Goal: Task Accomplishment & Management: Complete application form

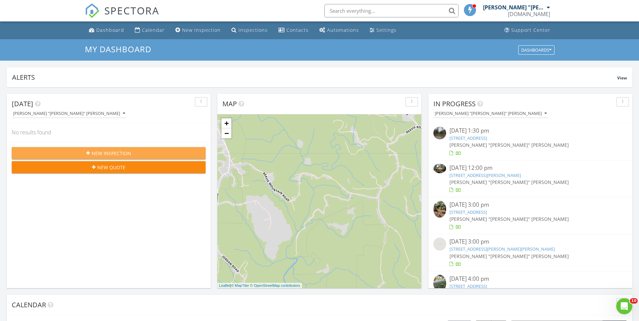
click at [140, 153] on div "New Inspection" at bounding box center [108, 153] width 183 height 7
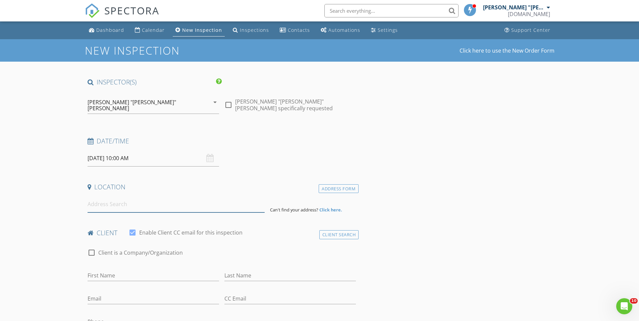
click at [187, 201] on input at bounding box center [175, 204] width 177 height 16
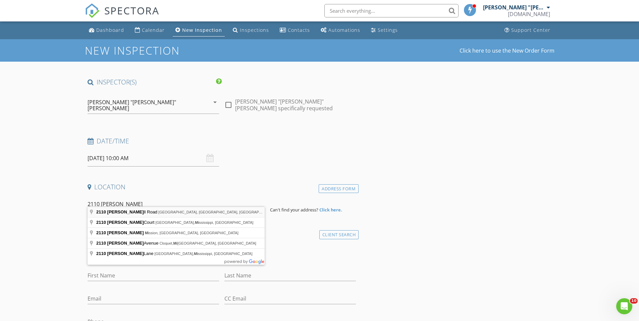
type input "2110 Kelly Mill Road, Cumming, GA, USA"
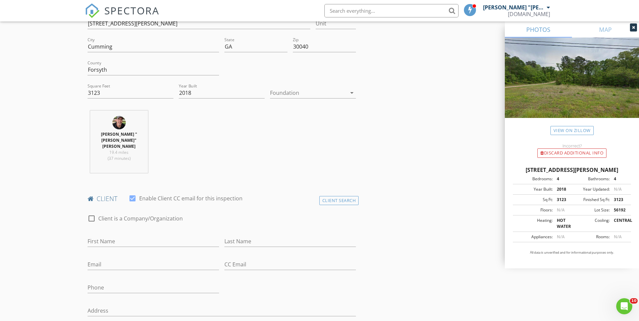
scroll to position [196, 0]
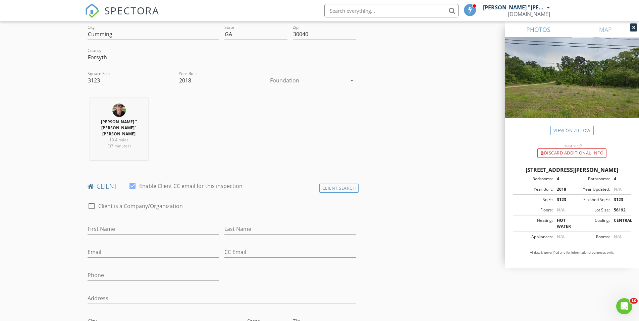
click at [294, 76] on div at bounding box center [308, 80] width 76 height 11
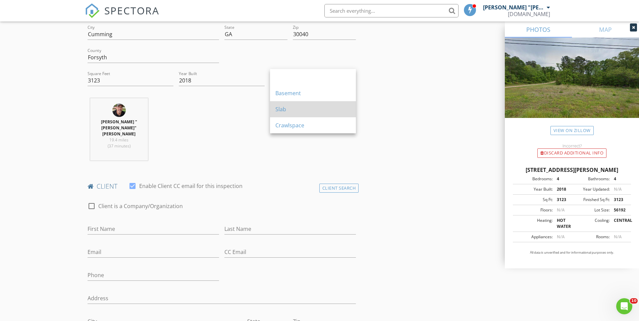
click at [298, 111] on div "Slab" at bounding box center [312, 109] width 75 height 8
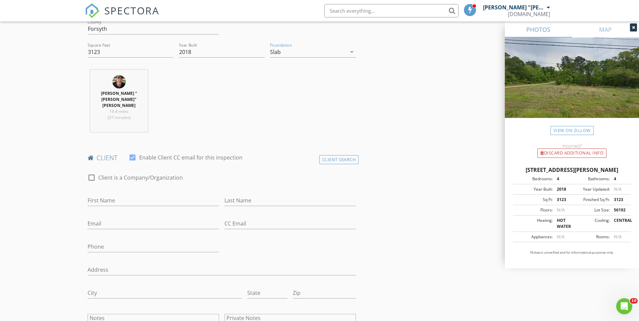
scroll to position [341, 0]
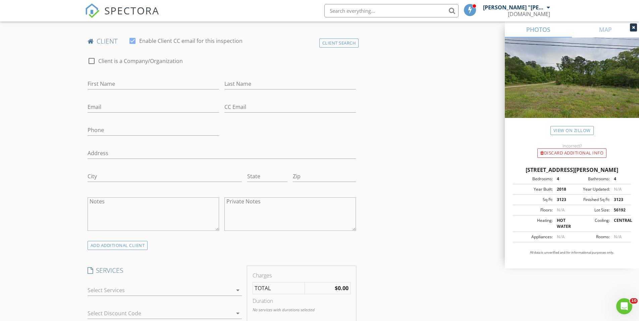
click at [200, 285] on div at bounding box center [159, 290] width 145 height 11
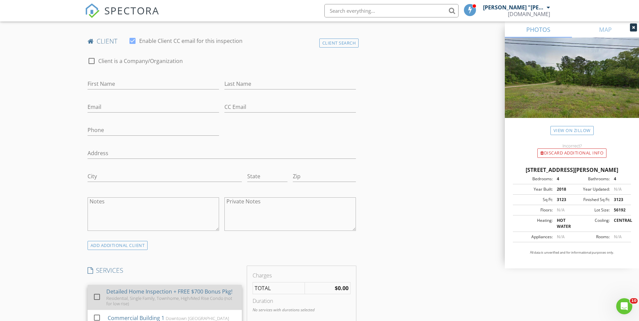
click at [212, 288] on div "Detailed Home Inspection + FREE $700 Bonus Pkg!" at bounding box center [169, 292] width 126 height 8
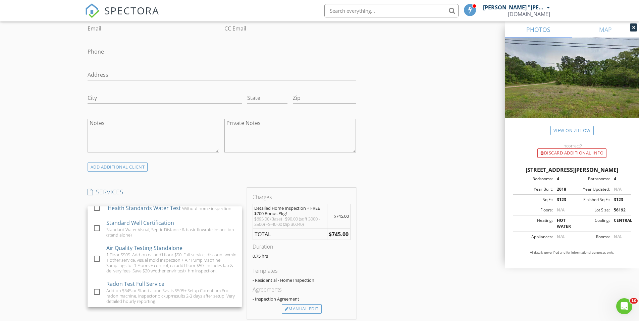
scroll to position [420, 0]
click at [51, 240] on div "New Inspection Click here to use the New Order Form INSPECTOR(S) check_box Mich…" at bounding box center [319, 222] width 639 height 1204
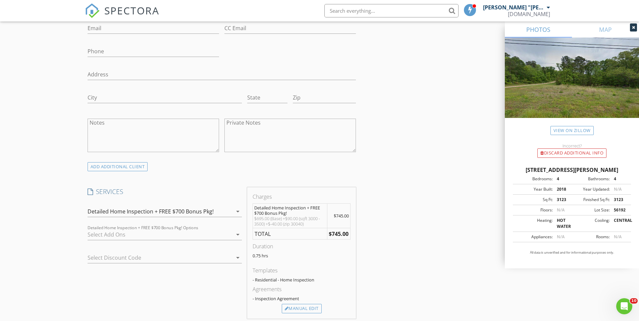
click at [143, 229] on div at bounding box center [159, 234] width 145 height 11
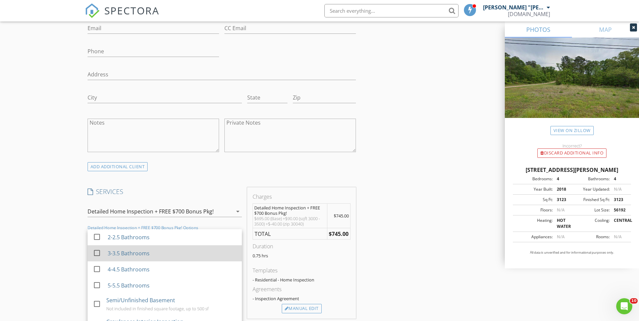
click at [141, 249] on div "3-3.5 Bathrooms" at bounding box center [128, 253] width 42 height 8
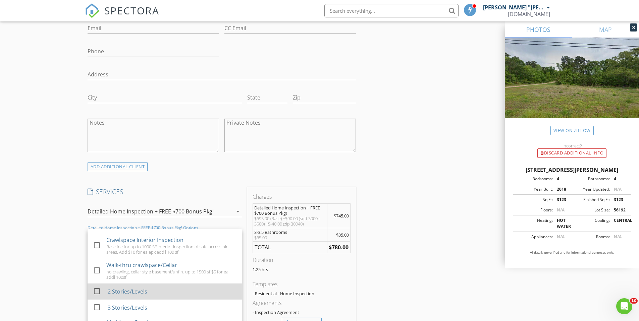
scroll to position [89, 0]
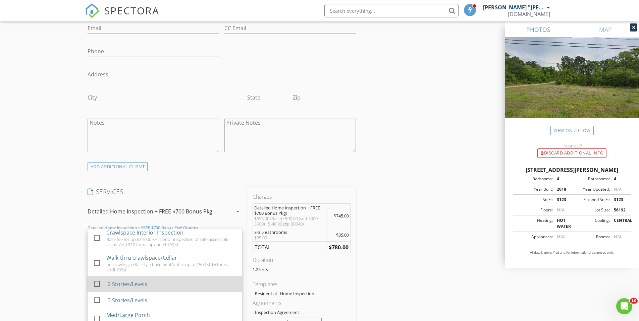
click at [162, 278] on div "2 Stories/Levels" at bounding box center [171, 284] width 129 height 13
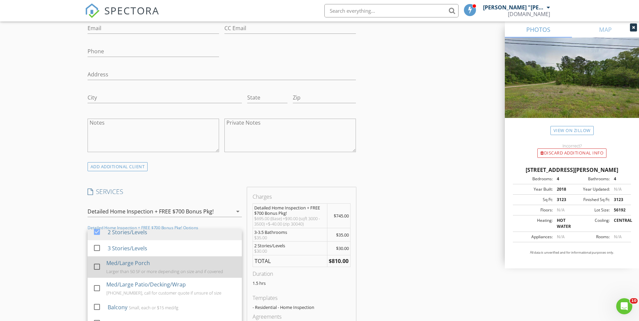
scroll to position [145, 0]
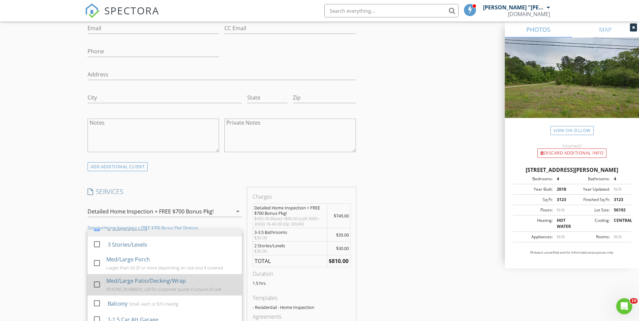
click at [100, 279] on div at bounding box center [96, 284] width 11 height 11
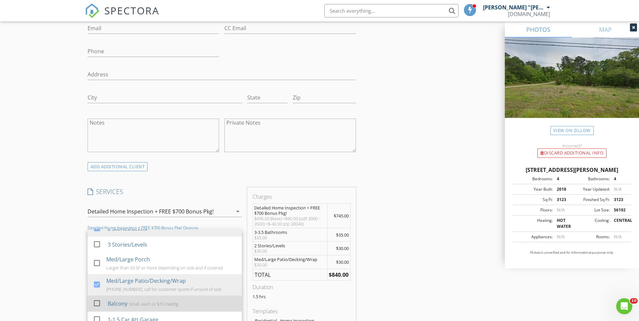
click at [98, 298] on div at bounding box center [96, 303] width 11 height 11
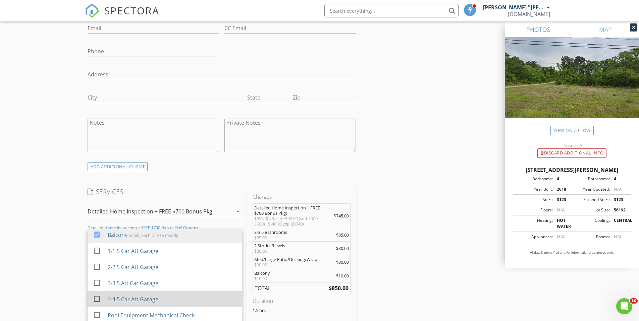
scroll to position [214, 0]
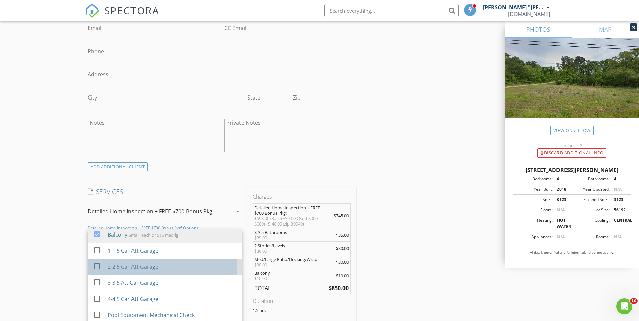
click at [135, 263] on div "2-2.5 Car Att Garage" at bounding box center [132, 267] width 51 height 8
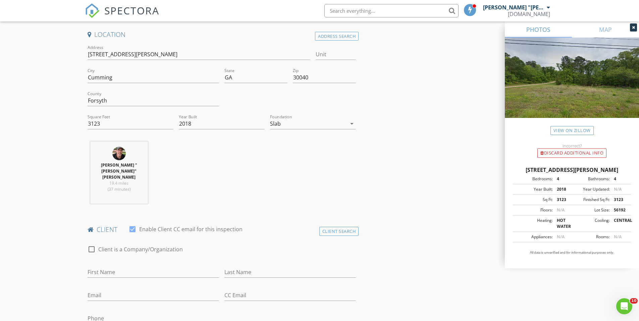
scroll to position [157, 0]
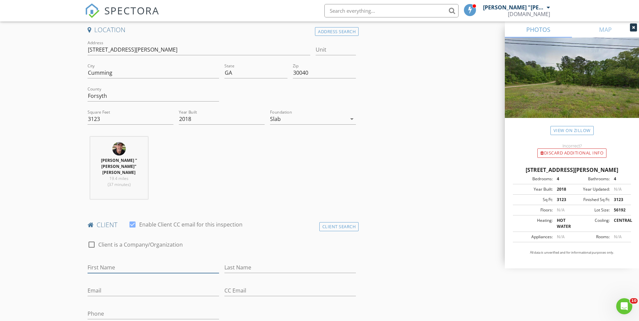
click at [184, 262] on input "First Name" at bounding box center [152, 267] width 131 height 11
click at [166, 285] on input "Email" at bounding box center [152, 290] width 131 height 11
type input "[EMAIL_ADDRESS][DOMAIN_NAME]"
click at [250, 284] on input "CC Email" at bounding box center [289, 289] width 131 height 11
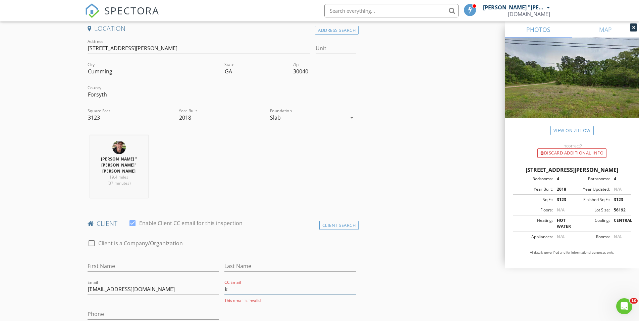
type input "k"
click at [199, 261] on input "First Name" at bounding box center [152, 266] width 131 height 11
type input "Daniel & Kandace"
type input "[PERSON_NAME]"
click at [231, 284] on input "k" at bounding box center [289, 289] width 131 height 11
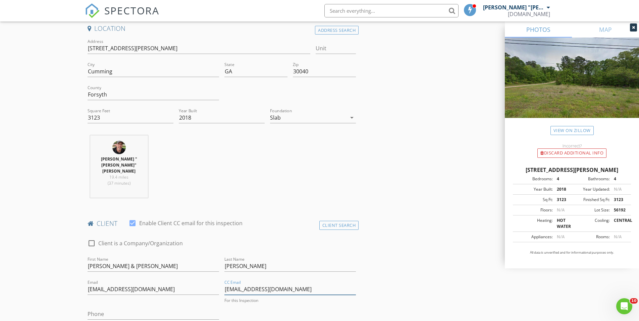
type input "[EMAIL_ADDRESS][DOMAIN_NAME]"
click at [113, 261] on input "Daniel & Kandace" at bounding box center [152, 266] width 131 height 11
click at [110, 261] on input "Daniel & andace" at bounding box center [152, 266] width 131 height 11
click at [126, 261] on input "Daniel & Candace" at bounding box center [152, 266] width 131 height 11
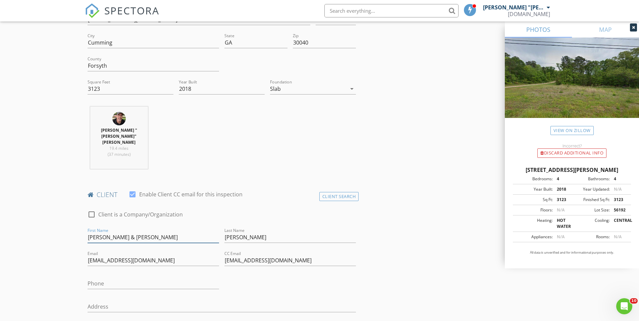
scroll to position [194, 0]
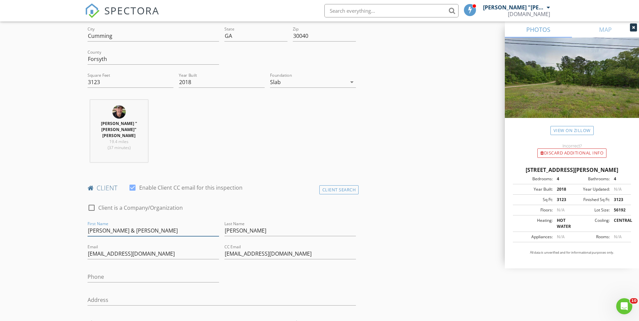
type input "[PERSON_NAME] & [PERSON_NAME]"
click at [121, 272] on input "Phone" at bounding box center [152, 277] width 131 height 11
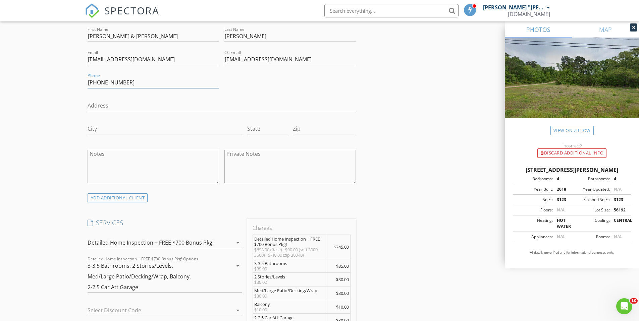
scroll to position [426, 0]
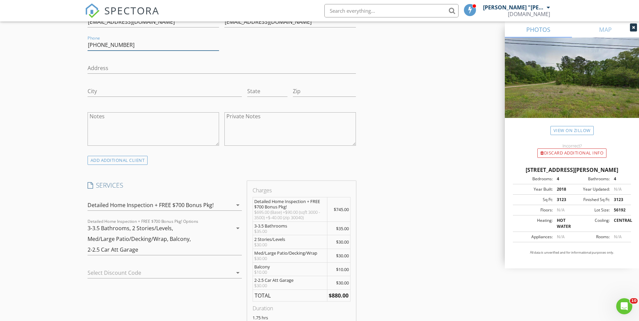
type input "[PHONE_NUMBER]"
click at [108, 112] on textarea "Notes" at bounding box center [152, 129] width 131 height 34
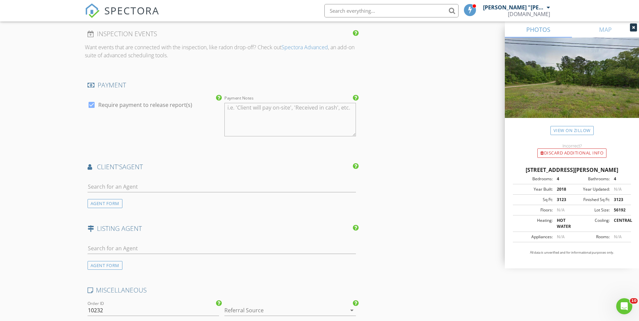
scroll to position [807, 0]
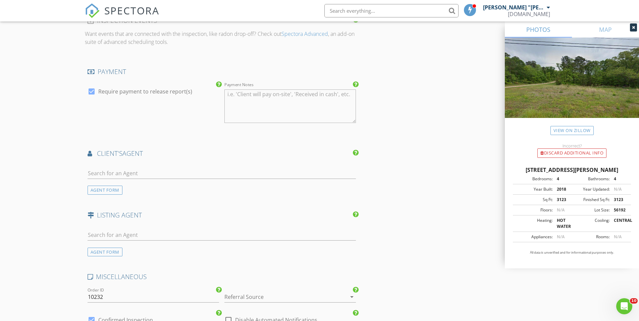
type textarea "Free Radon Kit"
click at [119, 168] on input "text" at bounding box center [221, 173] width 269 height 11
type input "teresa"
click at [152, 190] on div "[PERSON_NAME] Team, BHHS [US_STATE]" at bounding box center [147, 192] width 80 height 5
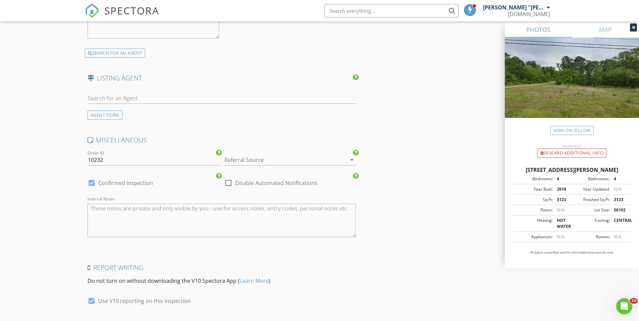
scroll to position [1154, 0]
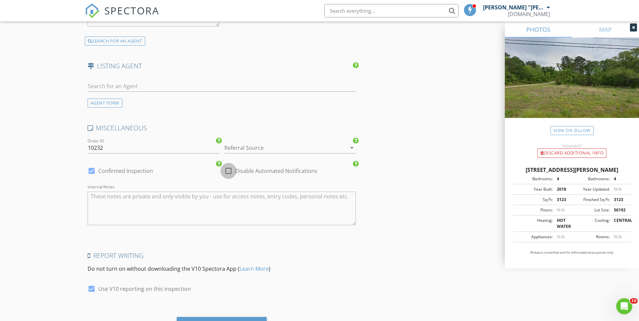
click at [228, 165] on div at bounding box center [228, 170] width 11 height 11
checkbox input "true"
click at [234, 142] on div at bounding box center [280, 147] width 113 height 11
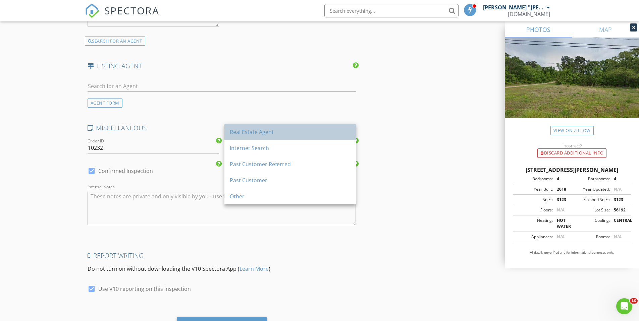
click at [246, 134] on div "Real Estate Agent" at bounding box center [290, 132] width 121 height 8
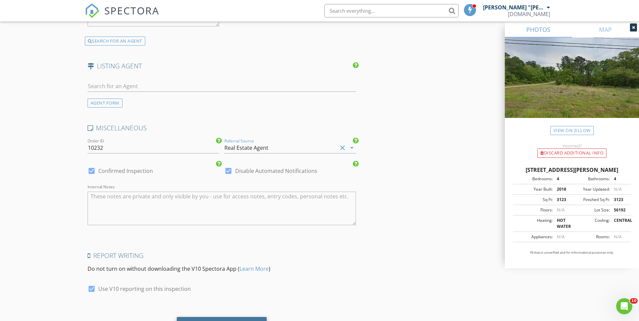
click at [241, 321] on div "Save Inspection" at bounding box center [221, 325] width 47 height 7
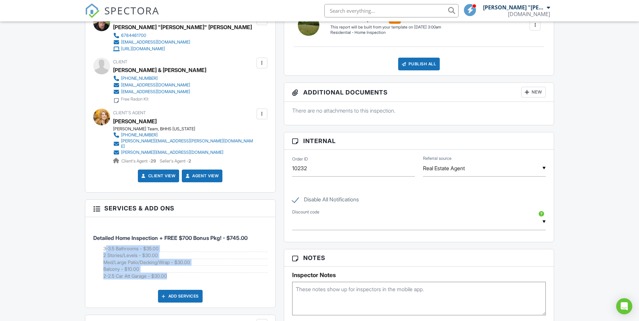
drag, startPoint x: 101, startPoint y: 243, endPoint x: 179, endPoint y: 274, distance: 84.1
click at [179, 274] on li "Detailed Home Inspection + FREE $700 Bonus Pkg! - $745.00 3-3.5 Bathrooms - $35…" at bounding box center [180, 253] width 174 height 62
copy ul "3-3.5 Bathrooms - $35.00 2 Stories/Levels - $30.00 Med/Large Patio/Decking/Wrap…"
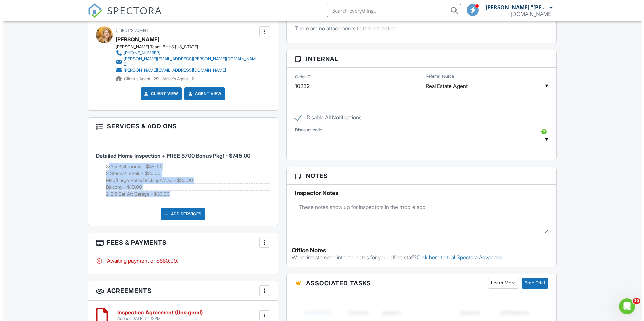
scroll to position [349, 0]
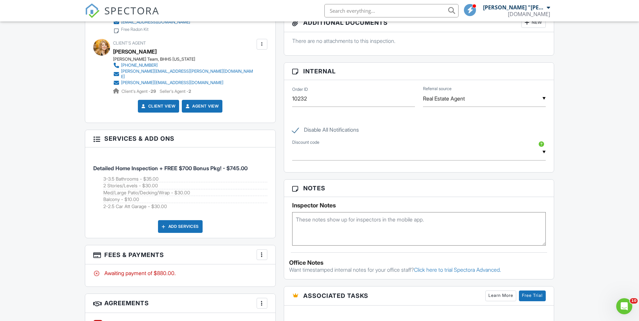
click at [264, 252] on div at bounding box center [261, 254] width 7 height 7
click at [286, 271] on li "Edit Fees & Payments" at bounding box center [295, 275] width 70 height 17
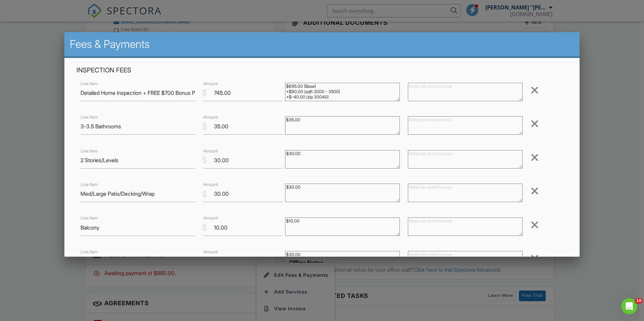
scroll to position [5, 0]
drag, startPoint x: 332, startPoint y: 94, endPoint x: 275, endPoint y: 89, distance: 57.2
click at [275, 94] on div "Line Item Detailed Home Inspection + FREE $700 Bonus Pkg! $ Amount 745.00 $695.…" at bounding box center [321, 92] width 491 height 27
type textarea "$695.00 (Base) +$90.00 (sqft 3000 - 3500)"
click at [218, 91] on input "745.00" at bounding box center [242, 93] width 79 height 16
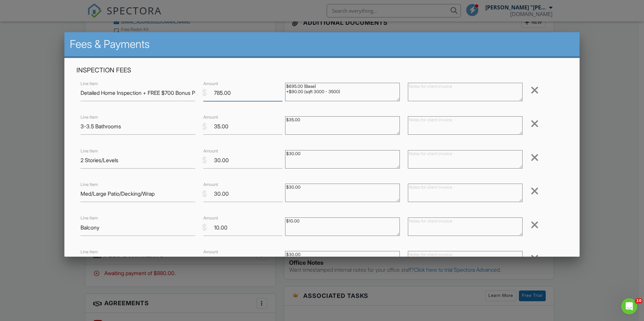
type input "785.00"
click at [286, 92] on textarea "$695.00 (Base) +$90.00 (sqft 3000 - 3500) +$-40.00 (zip 30040)" at bounding box center [342, 92] width 115 height 18
paste textarea "3-3.5 Bathrooms - $35.00 2 Stories/Levels - $30.00 Med/Large Patio/Decking/Wrap…"
type textarea "$695.00 (Base) +$90.00 (sqft 3000 - 3500) 3-3.5 Bathrooms - $35.00 2 Stories/Le…"
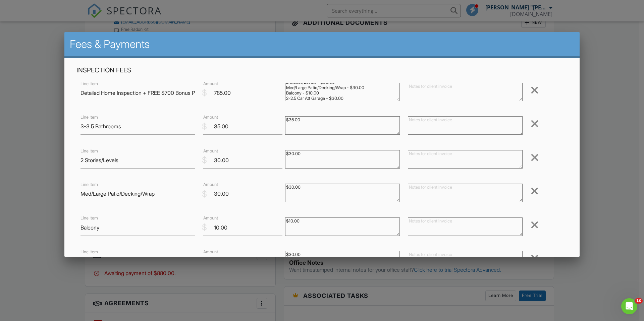
click at [530, 125] on div at bounding box center [534, 123] width 8 height 11
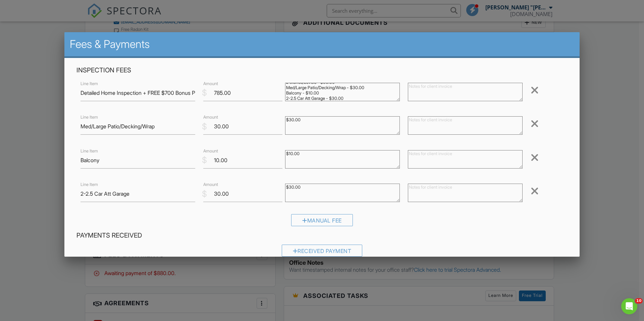
click at [530, 125] on div at bounding box center [534, 123] width 8 height 11
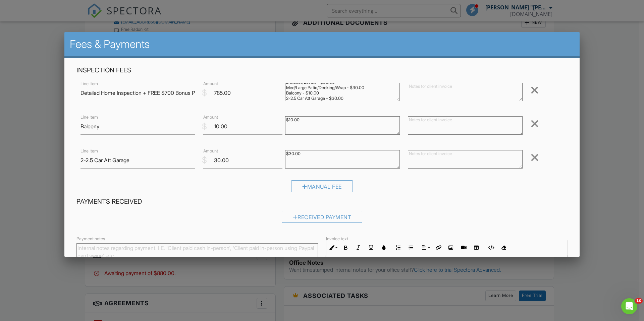
click at [530, 125] on div at bounding box center [534, 123] width 8 height 11
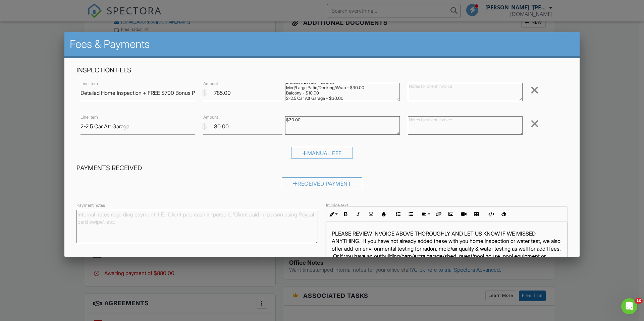
click at [530, 125] on div at bounding box center [534, 123] width 8 height 11
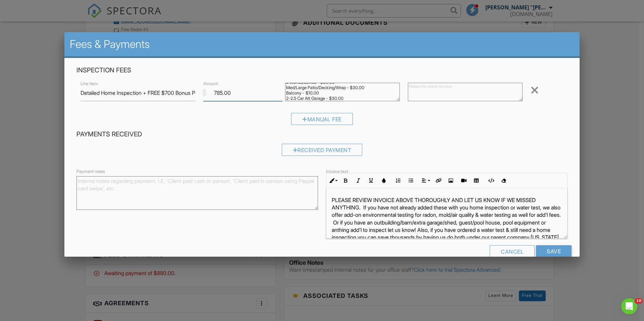
drag, startPoint x: 234, startPoint y: 95, endPoint x: 210, endPoint y: 92, distance: 24.0
click at [210, 92] on input "785.00" at bounding box center [242, 93] width 79 height 16
type input "840"
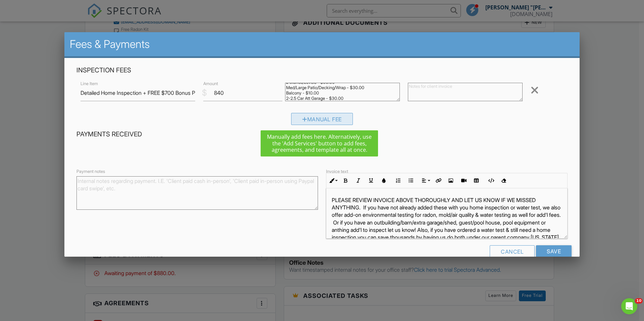
click at [313, 119] on div "Manual Fee" at bounding box center [322, 119] width 62 height 12
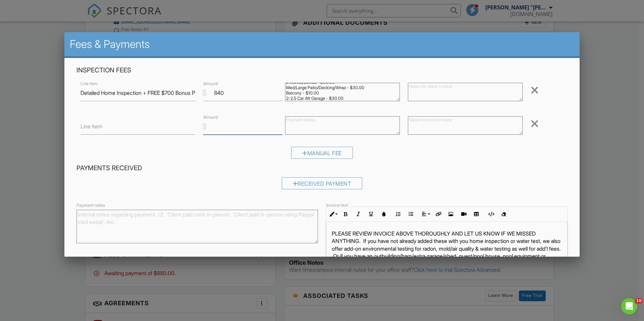
click at [235, 132] on input "Amount" at bounding box center [242, 126] width 79 height 16
type input "-170"
click at [179, 132] on input "Line Item" at bounding box center [137, 126] width 115 height 16
click at [115, 126] on input "DISCOUNTS: 1RSP/Local Neighbor" at bounding box center [137, 126] width 115 height 16
type input "DISCOUNTS: VIP Agent/1RSP/Local Neighbor"
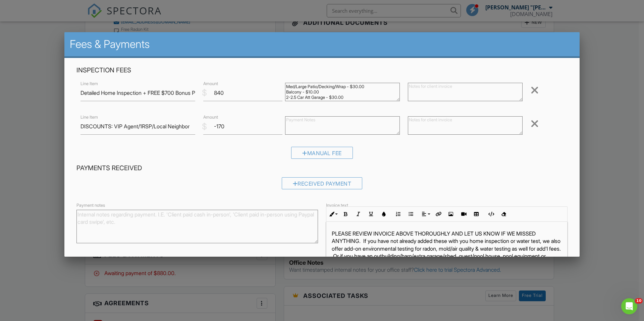
scroll to position [0, 0]
drag, startPoint x: 353, startPoint y: 98, endPoint x: 271, endPoint y: 73, distance: 86.2
click at [271, 74] on div "Inspection Fees Line Item Detailed Home Inspection + FREE $700 Bonus Pkg! $ Amo…" at bounding box center [321, 115] width 499 height 98
click at [414, 88] on textarea at bounding box center [465, 92] width 115 height 18
paste textarea "$695.00 (Base) +$90.00 (sqft 3000 - 3500) 3-3.5 Bathrooms - $35.00 2 Stories/Le…"
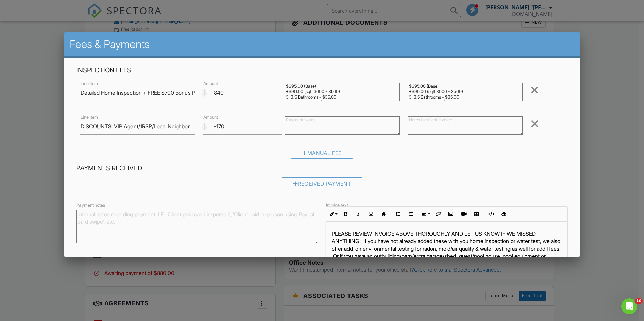
scroll to position [20, 0]
type textarea "$695.00 (Base) +$90.00 (sqft 3000 - 3500) 3-3.5 Bathrooms - $35.00 2 Stories/Le…"
drag, startPoint x: 284, startPoint y: 86, endPoint x: 355, endPoint y: 122, distance: 80.4
click at [355, 122] on div "Inspection Fees Line Item Detailed Home Inspection + FREE $700 Bonus Pkg! $ Amo…" at bounding box center [321, 115] width 499 height 98
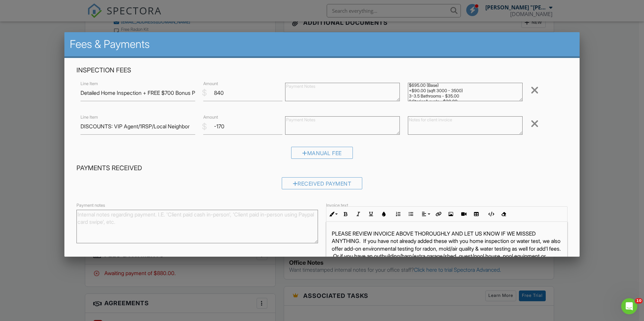
scroll to position [0, 0]
click at [412, 88] on textarea "$695.00 (Base) +$90.00 (sqft 3000 - 3500) 3-3.5 Bathrooms - $35.00 2 Stories/Le…" at bounding box center [465, 92] width 115 height 18
click at [411, 85] on textarea "$695.00 (Base) +$90.00 (sqft 3000 - 3500) 3-3.5 Bathrooms - $35.00 2 Stories/Le…" at bounding box center [465, 92] width 115 height 18
click at [411, 87] on textarea "$795.00 (Base) +$90.00 (sqft 3000 - 3500) 3-3.5 Bathrooms - $35.00 2 Stories/Le…" at bounding box center [465, 92] width 115 height 18
click at [414, 86] on textarea "$795.00 (Base) +$90.00 (sqft 3000 - 3500) 3-3.5 Bathrooms - $35.00 2 Stories/Le…" at bounding box center [465, 92] width 115 height 18
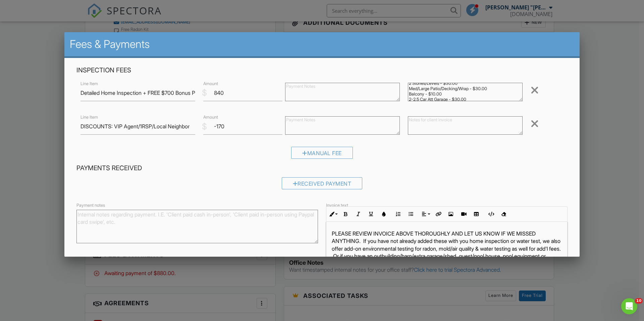
scroll to position [18, 0]
drag, startPoint x: 433, startPoint y: 95, endPoint x: 402, endPoint y: 92, distance: 31.7
click at [404, 92] on div "$745.00 (Base) +$90.00 (sqft 3000 - 3500) 3-3.5 Bathrooms - $35.00 2 Stories/Le…" at bounding box center [465, 92] width 123 height 27
click at [435, 95] on textarea "$745.00 (Base) +$90.00 (sqft 3000 - 3500) 3-3.5 Bathrooms - $35.00 2 Stories/Le…" at bounding box center [465, 92] width 115 height 18
type textarea "$745.00 (Base) +$90.00 (sqft 3000 - 3500) 3-3.5 Bathrooms - $35.00 2 Stories/Le…"
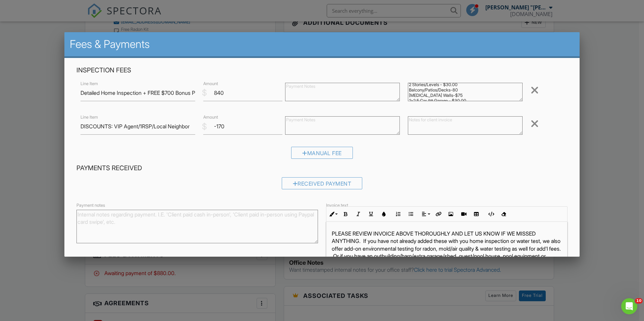
click at [413, 122] on textarea at bounding box center [465, 125] width 115 height 18
click at [417, 125] on textarea at bounding box center [465, 125] width 115 height 18
click at [469, 121] on textarea "MAXXED OUT DISCOUNTS! :))PLUS! FREE AMAZING INSPECTION BONUS PKG VALUED AT OVER…" at bounding box center [465, 125] width 115 height 18
click at [510, 127] on textarea "MAXXED OUT DISCOUNTS! :)) PLUS! FREE AMAZING INSPECTION BONUS PKG VALUED AT OVE…" at bounding box center [465, 125] width 115 height 18
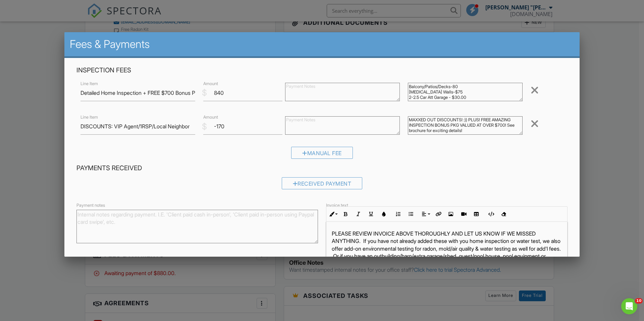
type textarea "MAXXED OUT DISCOUNTS! :)) PLUS! FREE AMAZING INSPECTION BONUS PKG VALUED AT OVE…"
click at [499, 98] on textarea "$745.00 (Base) +$90.00 (sqft 3000 - 3500) 3-3.5 Bathrooms - $35.00 2 Stories/Le…" at bounding box center [465, 92] width 115 height 18
click at [463, 98] on textarea "$745.00 (Base) +$90.00 (sqft 3000 - 3500) 3-3.5 Bathrooms - $35.00 2 Stories/Le…" at bounding box center [465, 92] width 115 height 18
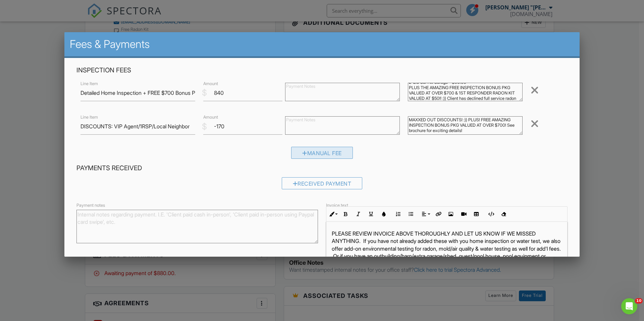
type textarea "$745.00 (Base) +$90.00 (sqft 3000 - 3500) 3-3.5 Bathrooms - $35.00 2 Stories/Le…"
click at [332, 157] on div "Manual Fee" at bounding box center [322, 153] width 62 height 12
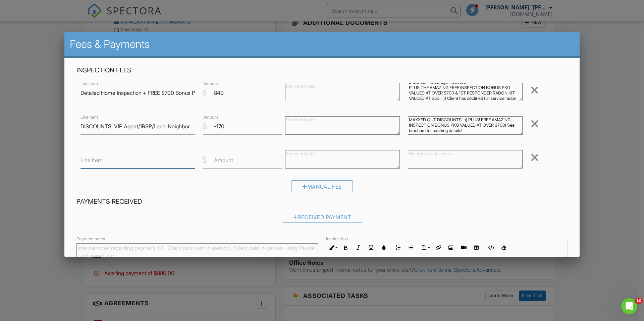
click at [182, 162] on input "Line Item" at bounding box center [137, 160] width 115 height 16
click at [102, 163] on input "FREE 1ST Responder Radon DIY Test Kit" at bounding box center [137, 160] width 115 height 16
type input "FREE 1st Responder Radon DIY Test Kit"
click at [231, 160] on label "Amount" at bounding box center [223, 160] width 19 height 7
click at [231, 160] on input "Amount" at bounding box center [242, 160] width 79 height 16
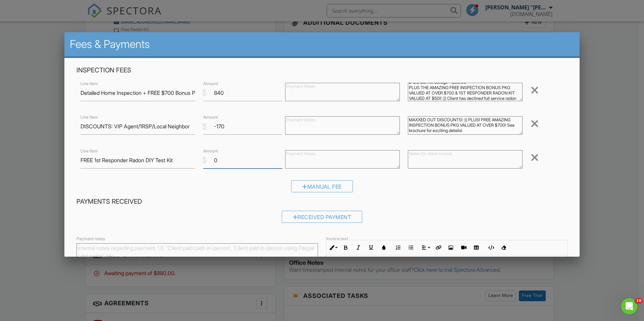
type input "0"
click at [412, 158] on textarea at bounding box center [465, 159] width 115 height 18
type textarea "$50 VALUE"
drag, startPoint x: 234, startPoint y: 93, endPoint x: 209, endPoint y: 93, distance: 25.1
click at [209, 93] on input "840" at bounding box center [242, 93] width 79 height 16
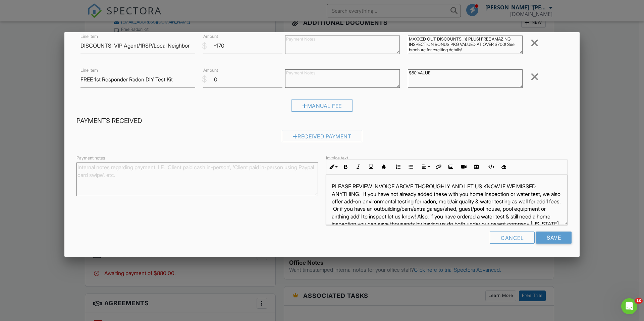
scroll to position [1, 0]
type input "1045"
click at [548, 240] on input "Save" at bounding box center [554, 238] width 36 height 12
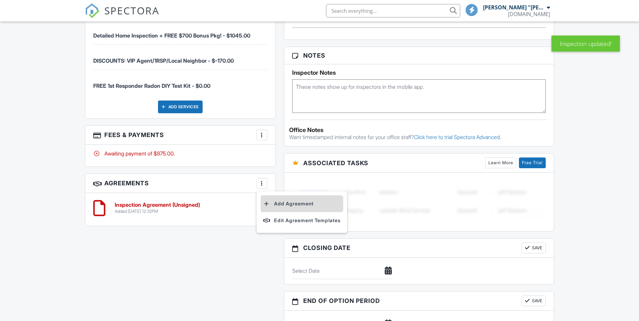
click at [278, 202] on li "Add Agreement" at bounding box center [301, 203] width 82 height 17
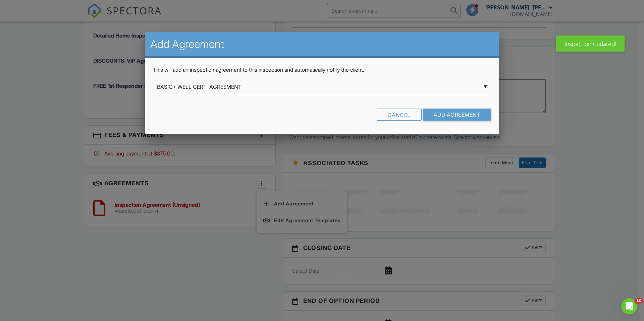
click at [334, 93] on div "▼ BASIC+ WELL CERT AGREEMENT BASIC+ WELL CERT AGREEMENT Radon Agreement & Broch…" at bounding box center [322, 87] width 330 height 16
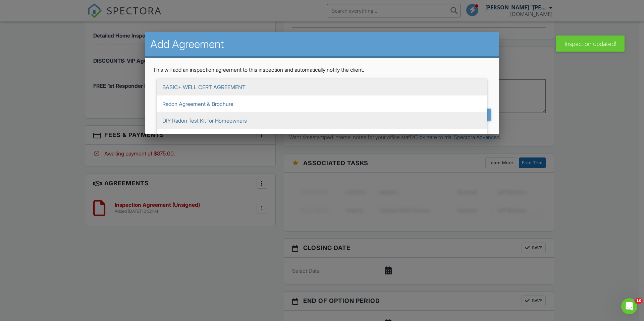
click at [244, 122] on span "DIY Radon Test Kit for Homeowners" at bounding box center [322, 120] width 330 height 17
type input "DIY Radon Test Kit for Homeowners"
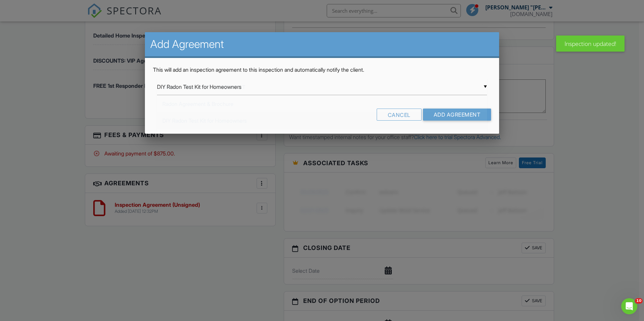
scroll to position [17, 0]
click at [452, 115] on input "Add Agreement" at bounding box center [457, 115] width 68 height 12
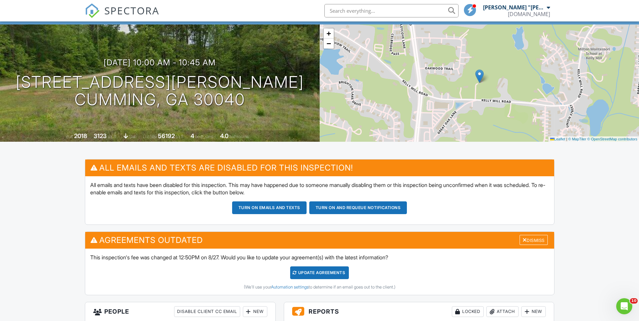
scroll to position [39, 0]
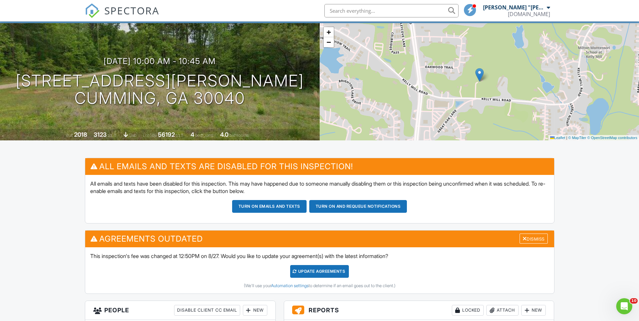
click at [334, 275] on div "Update Agreements" at bounding box center [319, 271] width 59 height 13
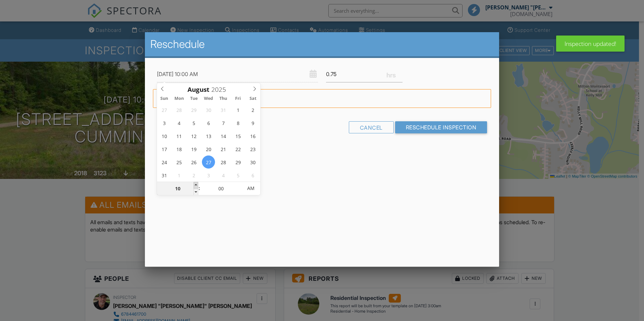
click at [197, 185] on span at bounding box center [195, 185] width 5 height 7
type input "[DATE] 11:00 AM"
type input "11"
click at [197, 185] on span at bounding box center [195, 185] width 5 height 7
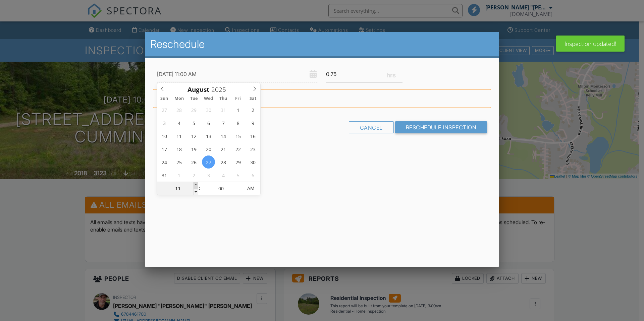
click at [197, 185] on span at bounding box center [195, 185] width 5 height 7
type input "08/27/2025 2:00 PM"
type input "02"
click at [197, 185] on span at bounding box center [195, 185] width 5 height 7
type input "08/27/2025 3:00 PM"
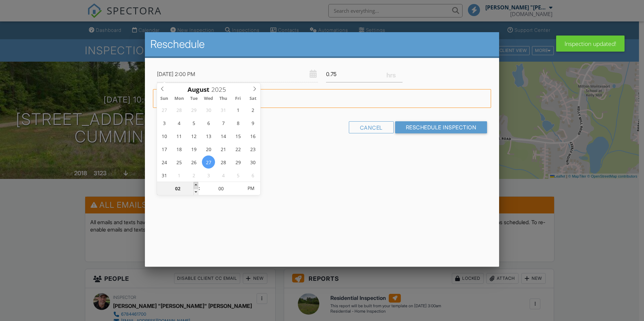
type input "03"
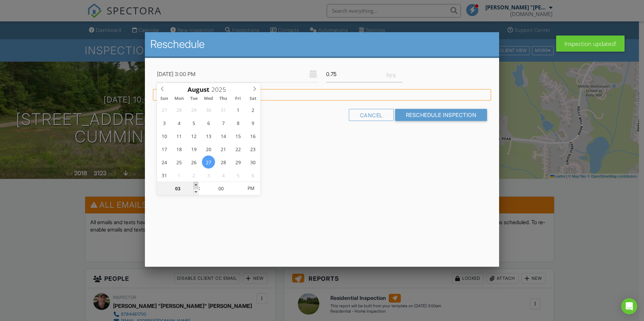
type input "[DATE] 4:00 PM"
type input "04"
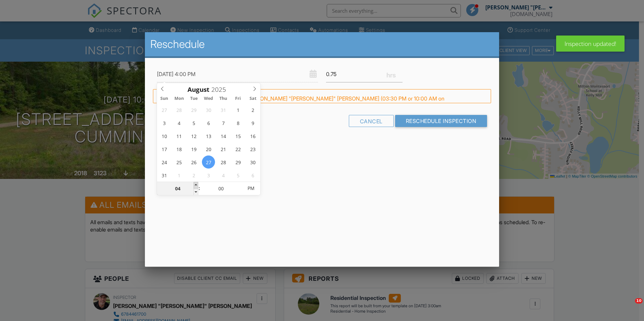
click at [197, 185] on span at bounding box center [195, 185] width 5 height 7
type input "[DATE] 5:00 PM"
type input "05"
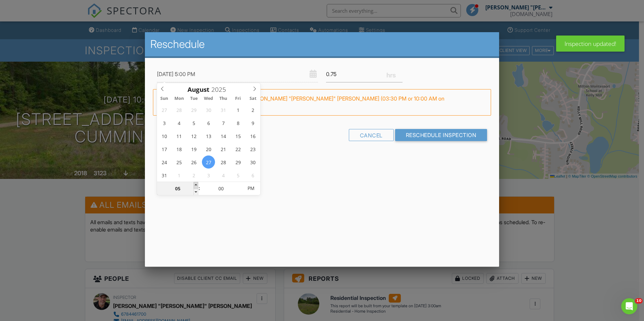
click at [197, 185] on span at bounding box center [195, 185] width 5 height 7
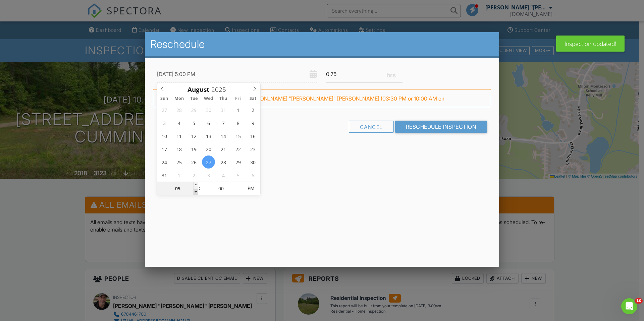
type input "[DATE] 4:00 PM"
type input "04"
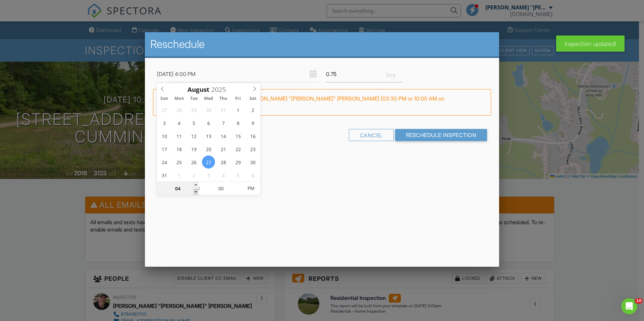
click at [197, 193] on span at bounding box center [195, 192] width 5 height 7
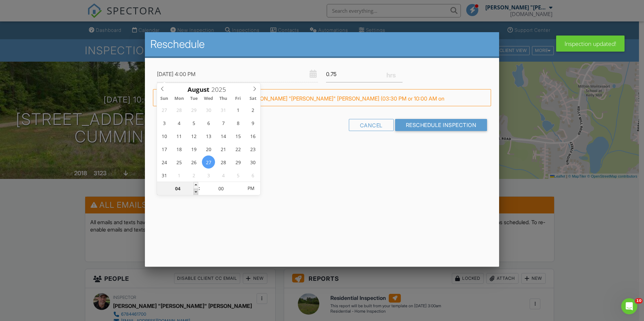
type input "08/27/2025 3:00 PM"
type input "03"
click at [197, 192] on span at bounding box center [195, 192] width 5 height 7
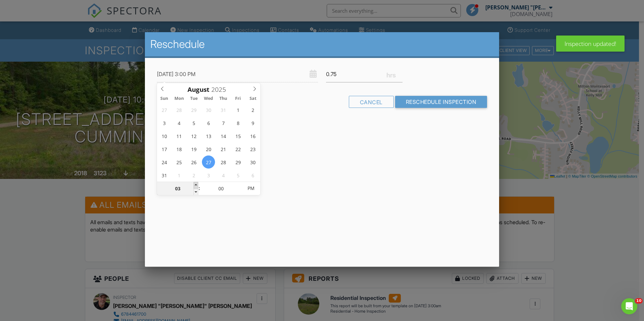
type input "[DATE] 4:00 PM"
type input "04"
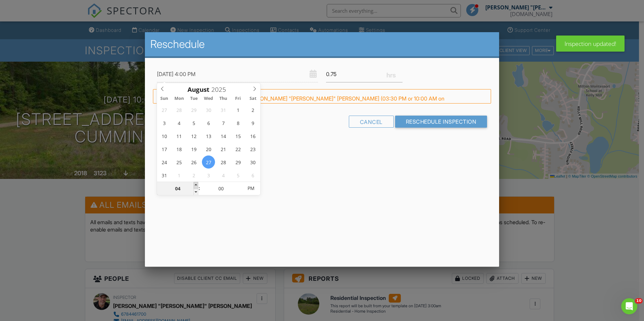
click at [195, 183] on span at bounding box center [195, 185] width 5 height 7
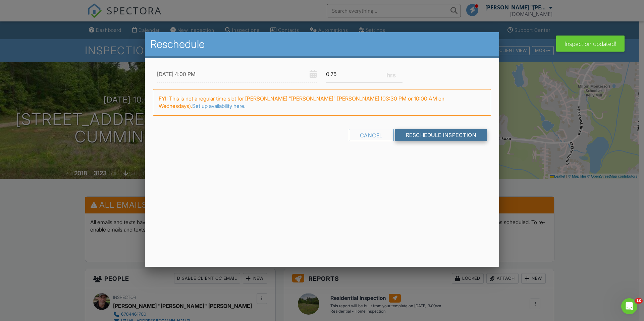
click at [422, 129] on input "Reschedule Inspection" at bounding box center [441, 135] width 92 height 12
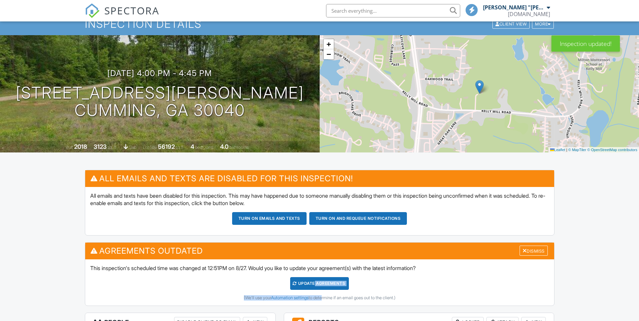
drag, startPoint x: 312, startPoint y: 285, endPoint x: 319, endPoint y: 297, distance: 14.3
click at [319, 297] on div "Update Agreements (We'll use your Automation settings to determine if an email …" at bounding box center [319, 288] width 459 height 23
click at [212, 75] on h3 "[DATE] 4:00 pm - 4:45 pm" at bounding box center [159, 73] width 105 height 9
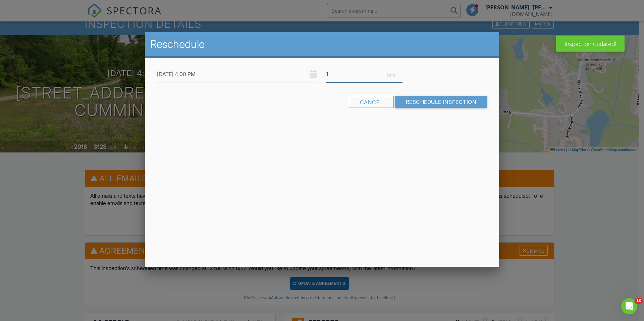
click at [399, 73] on input "1" at bounding box center [364, 74] width 76 height 16
click at [399, 73] on input "1.25" at bounding box center [364, 74] width 76 height 16
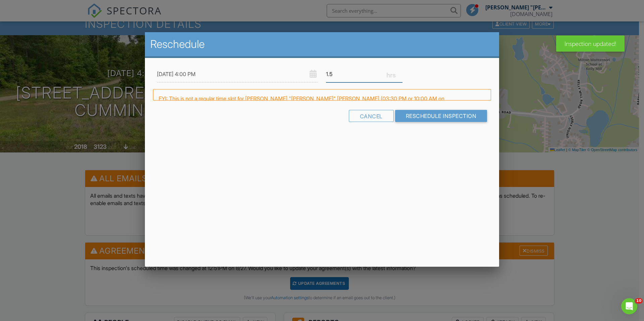
click at [399, 73] on input "1.5" at bounding box center [364, 74] width 76 height 16
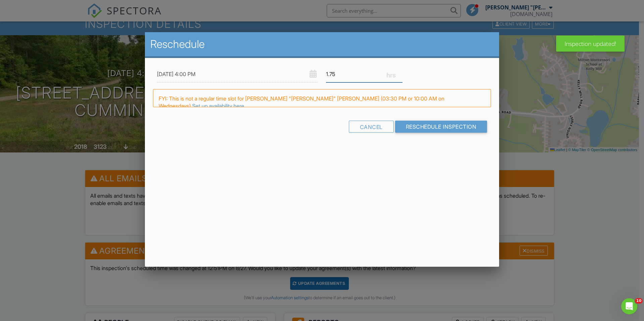
click at [399, 73] on input "1.75" at bounding box center [364, 74] width 76 height 16
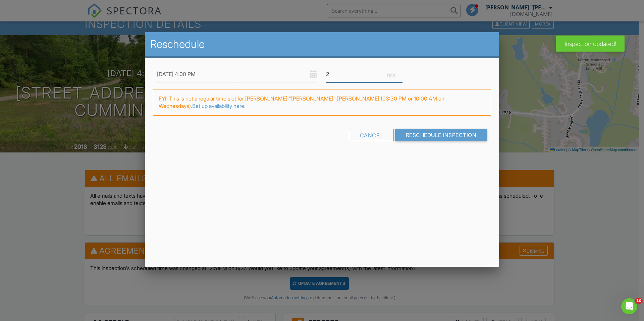
type input "2"
click at [399, 73] on input "2" at bounding box center [364, 74] width 76 height 16
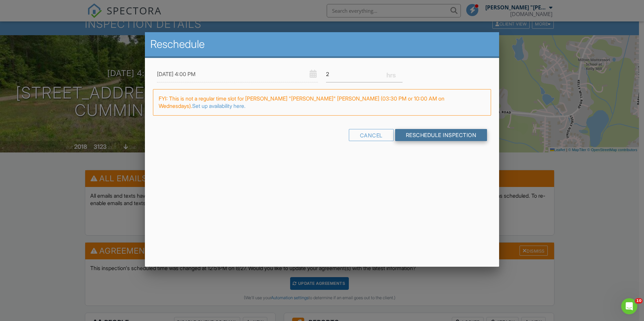
click at [432, 129] on input "Reschedule Inspection" at bounding box center [441, 135] width 92 height 12
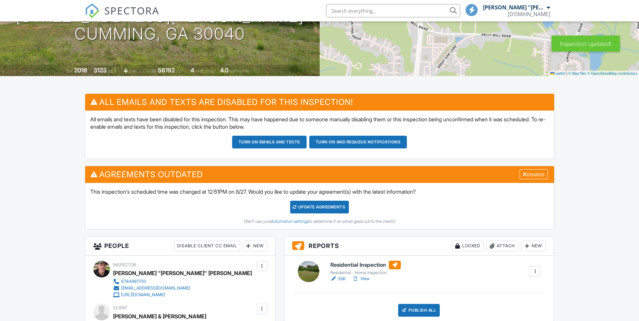
click at [326, 205] on div "Update Agreements" at bounding box center [319, 207] width 59 height 13
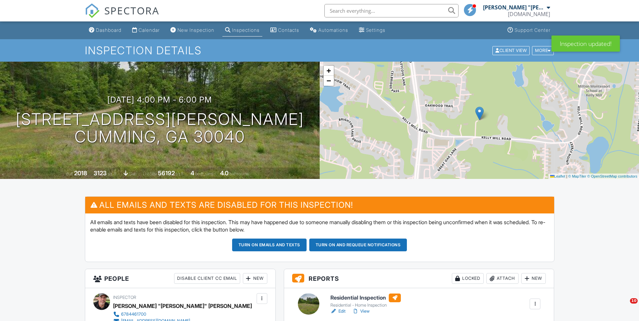
click at [382, 243] on button "Turn on and Requeue Notifications" at bounding box center [358, 245] width 98 height 13
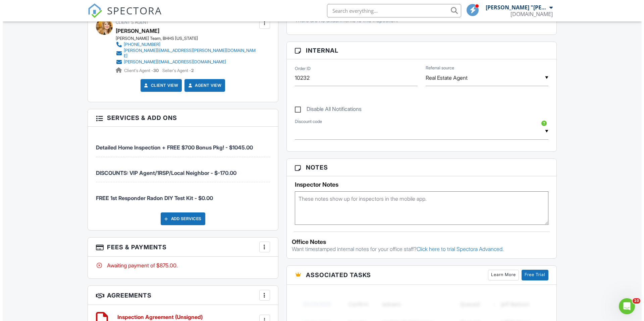
scroll to position [298, 0]
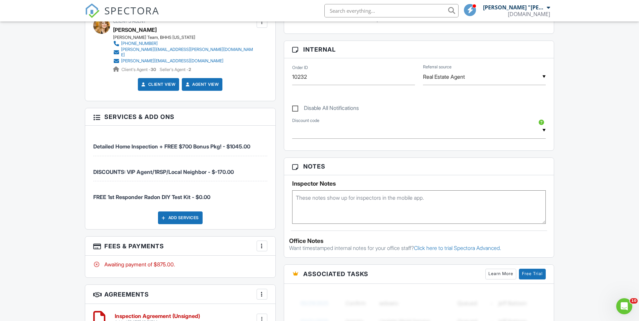
click at [262, 243] on div at bounding box center [261, 246] width 7 height 7
click at [267, 231] on div "People Disable Client CC Email New Client Listing Agent Add Another Person Insp…" at bounding box center [180, 135] width 199 height 474
click at [261, 243] on div at bounding box center [261, 246] width 7 height 7
click at [296, 263] on li "Edit Fees & Payments" at bounding box center [295, 266] width 70 height 17
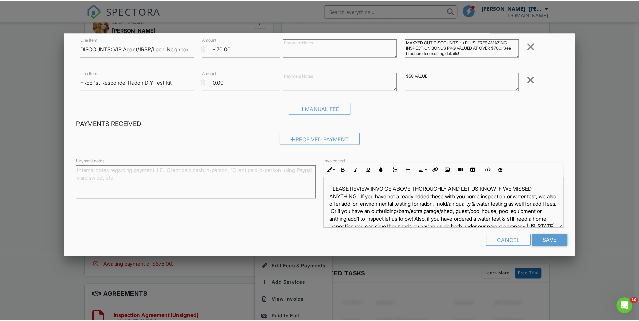
scroll to position [81, 0]
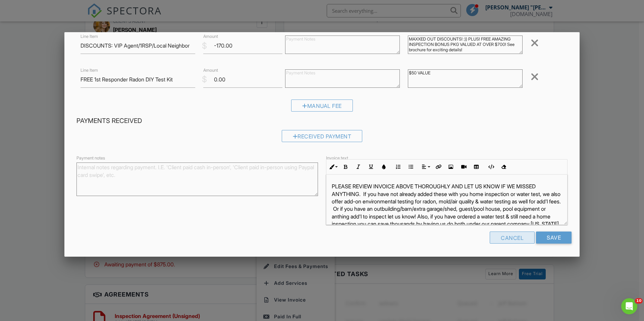
click at [507, 241] on div "Cancel" at bounding box center [511, 238] width 45 height 12
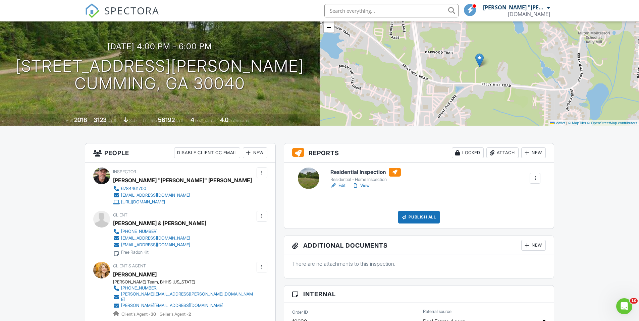
scroll to position [0, 0]
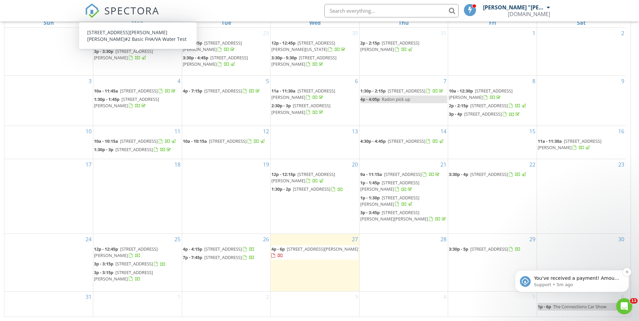
click at [589, 282] on div "You've received a payment! Amount $875.00 Fee $24.36 Net $850.64 Transaction # …" at bounding box center [577, 281] width 86 height 13
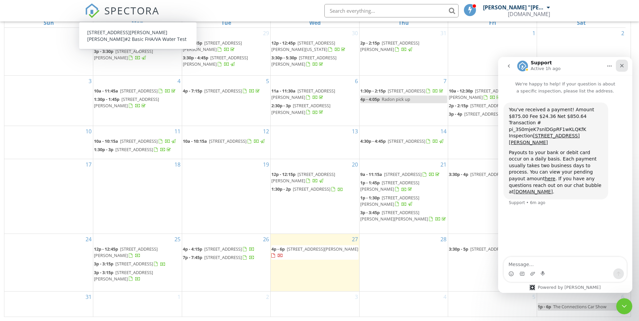
click at [625, 67] on div "Close" at bounding box center [621, 66] width 12 height 12
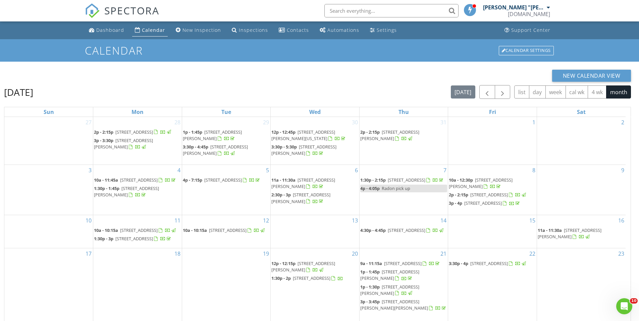
scroll to position [89, 0]
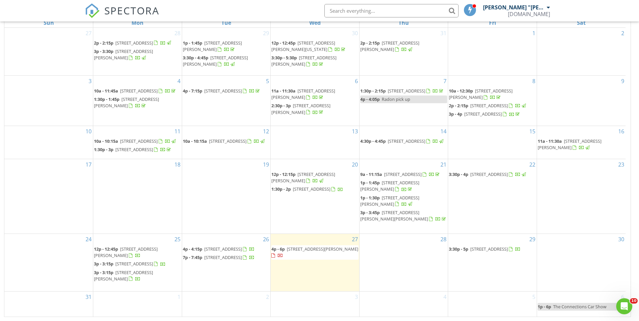
click at [326, 252] on span "[STREET_ADDRESS][PERSON_NAME]" at bounding box center [322, 249] width 71 height 6
